Goal: Information Seeking & Learning: Learn about a topic

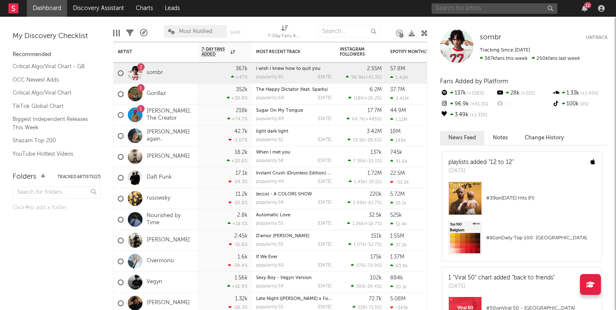
click at [471, 11] on input "text" at bounding box center [495, 8] width 126 height 10
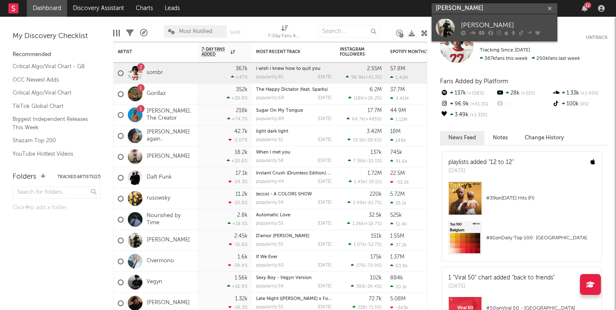
type input "[PERSON_NAME]"
click at [469, 25] on div "[PERSON_NAME]" at bounding box center [507, 25] width 92 height 10
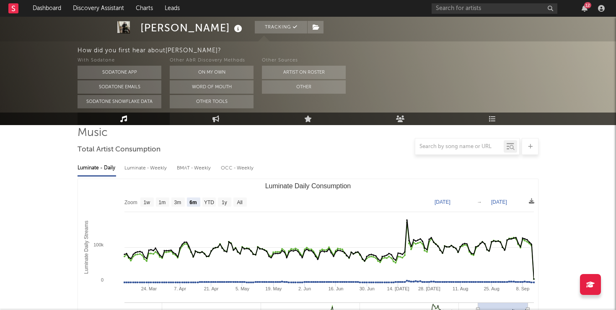
scroll to position [60, 0]
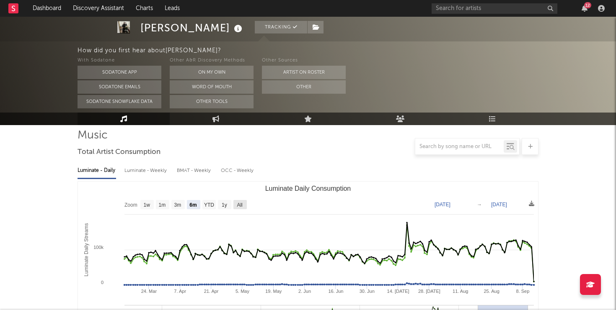
click at [241, 206] on text "All" at bounding box center [239, 205] width 5 height 6
select select "All"
type input "[DATE]"
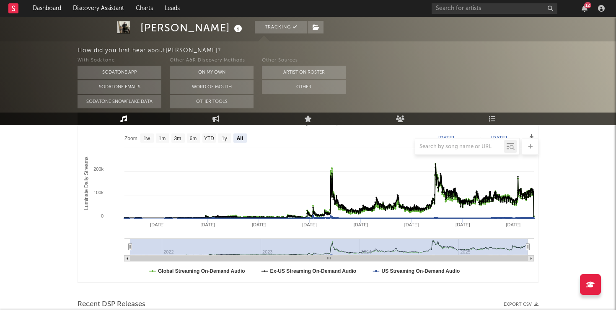
scroll to position [99, 0]
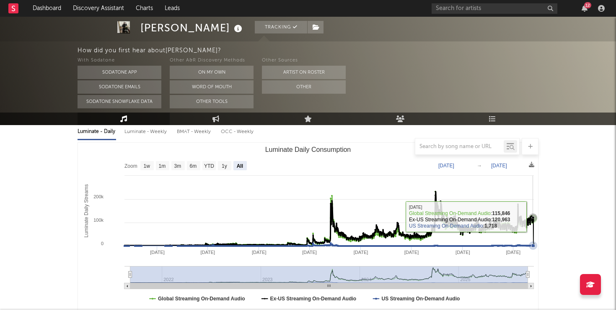
click at [533, 217] on icon "Luminate Daily Consumption" at bounding box center [532, 217] width 3 height 3
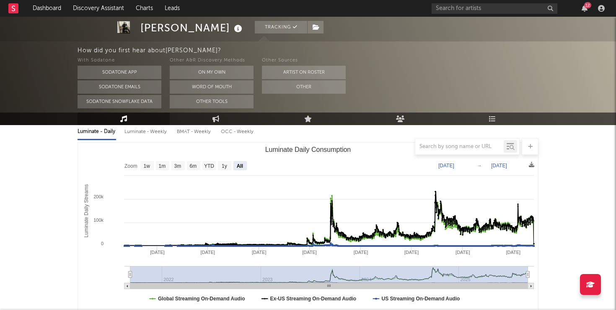
click at [144, 128] on div "Luminate - Weekly" at bounding box center [146, 132] width 44 height 14
select select "6m"
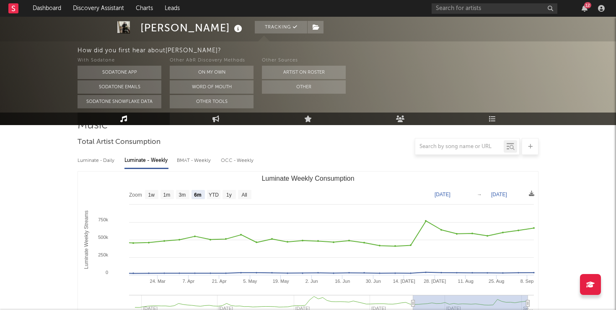
scroll to position [0, 0]
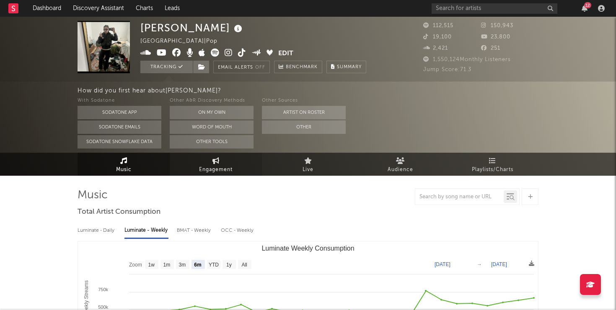
click at [222, 159] on link "Engagement" at bounding box center [216, 164] width 92 height 23
select select "1w"
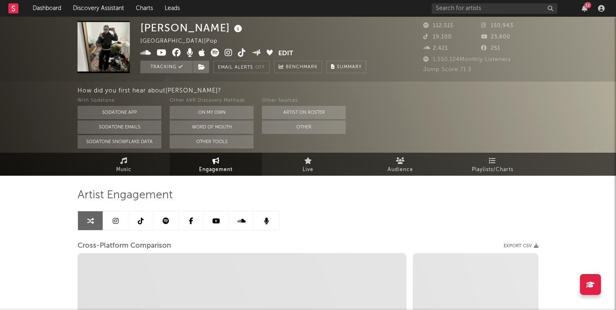
select select "1m"
